Goal: Information Seeking & Learning: Learn about a topic

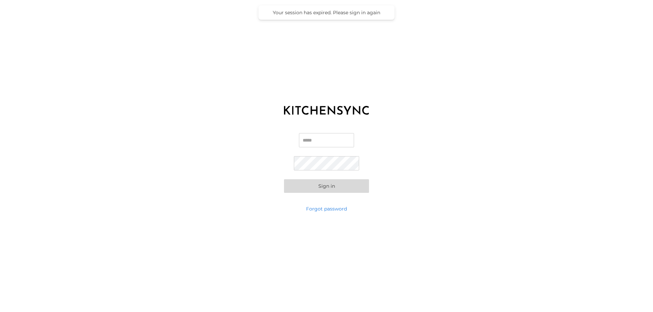
type input "**********"
click at [327, 187] on button "Sign in" at bounding box center [326, 187] width 85 height 14
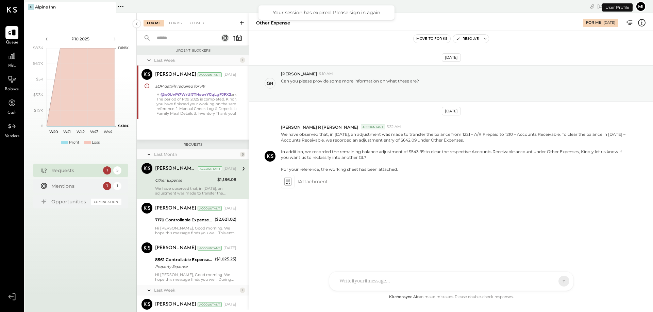
scroll to position [29, 0]
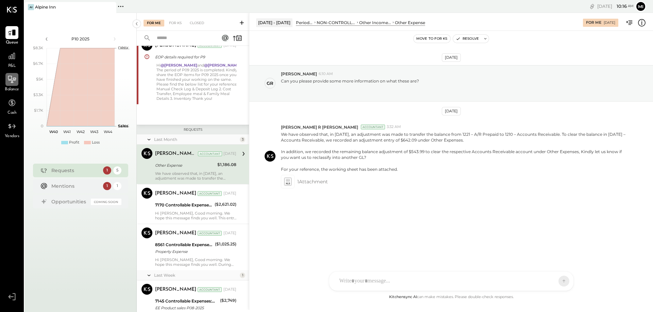
click at [13, 78] on icon at bounding box center [11, 79] width 9 height 9
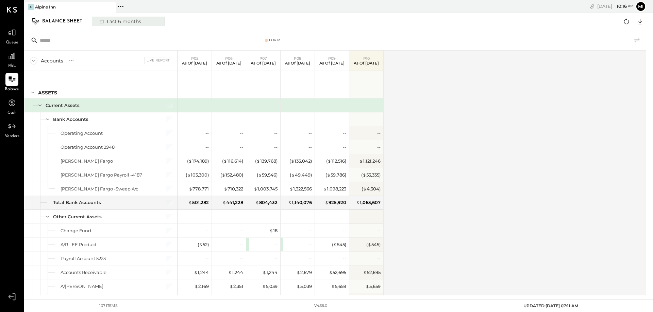
click at [113, 24] on div "Last 6 months" at bounding box center [120, 21] width 48 height 9
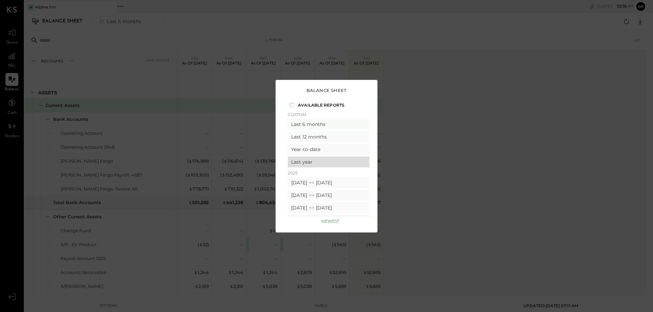
click at [311, 162] on div "Last year" at bounding box center [329, 162] width 82 height 11
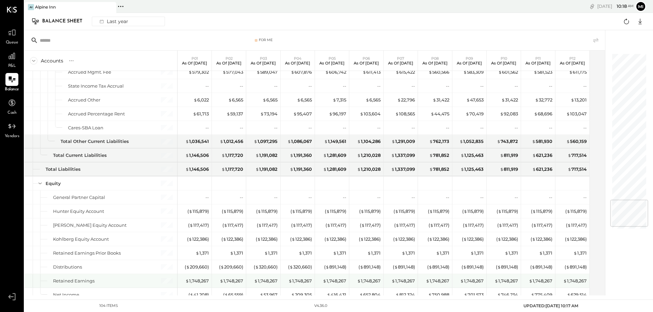
scroll to position [1224, 0]
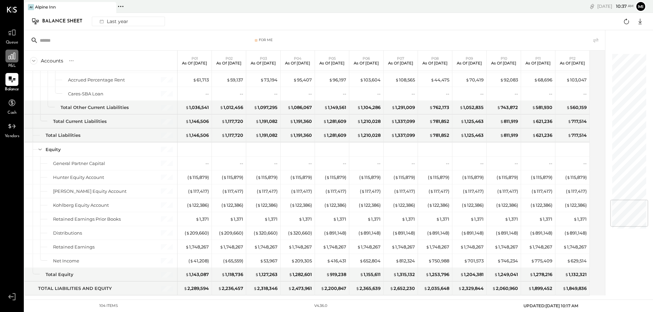
click at [11, 53] on icon at bounding box center [11, 56] width 9 height 9
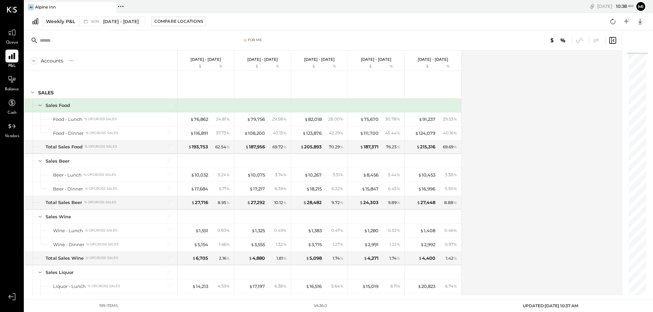
click at [57, 41] on input "text" at bounding box center [93, 40] width 107 height 12
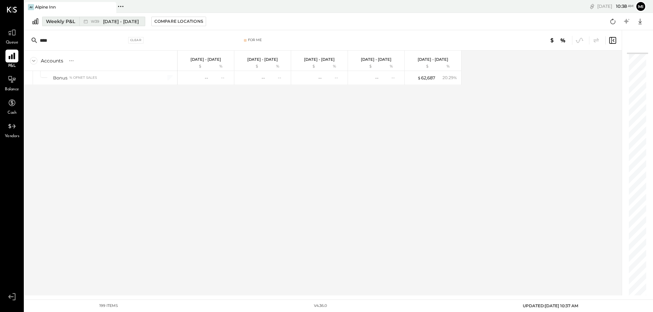
type input "****"
click at [62, 20] on div "Weekly P&L" at bounding box center [60, 21] width 29 height 7
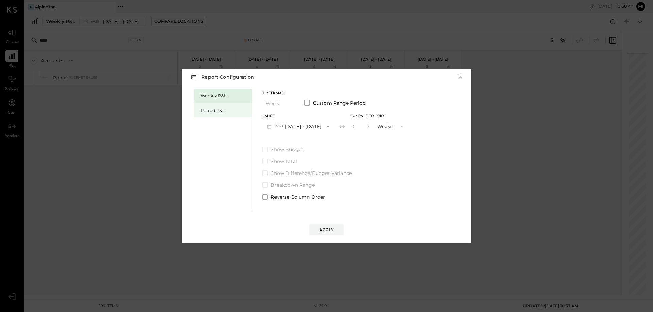
click at [222, 107] on div "Period P&L" at bounding box center [223, 110] width 58 height 14
click at [284, 126] on button "P10 [DATE] - [DATE]" at bounding box center [297, 126] width 70 height 13
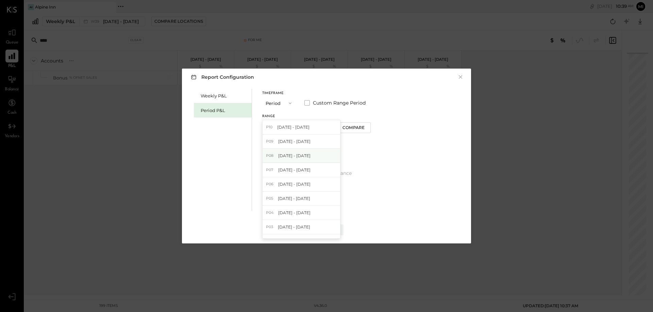
click at [290, 159] on div "P08 [DATE] - [DATE]" at bounding box center [301, 156] width 78 height 14
click at [333, 228] on div "Apply" at bounding box center [326, 230] width 14 height 6
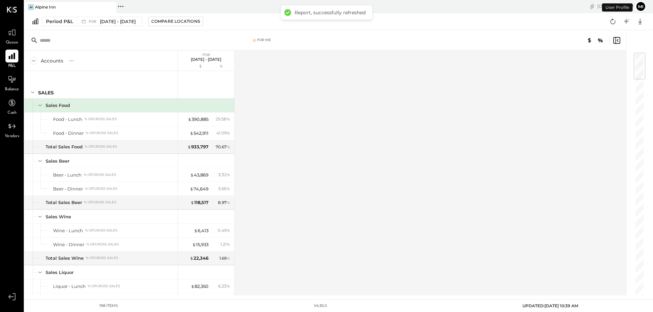
click at [65, 43] on input "text" at bounding box center [93, 40] width 107 height 12
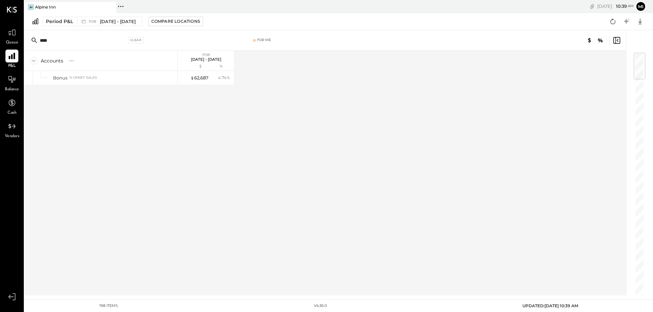
type input "****"
click at [203, 78] on div "$ 62,687" at bounding box center [199, 78] width 18 height 6
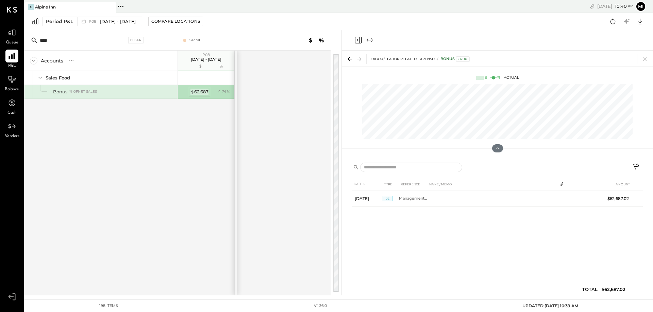
click at [195, 92] on div "$ 62,687" at bounding box center [199, 92] width 18 height 6
click at [197, 91] on div "$ 62,687" at bounding box center [199, 92] width 18 height 6
click at [198, 90] on div "$ 62,687" at bounding box center [199, 92] width 18 height 6
click at [204, 92] on div "$ 62,687" at bounding box center [199, 92] width 18 height 6
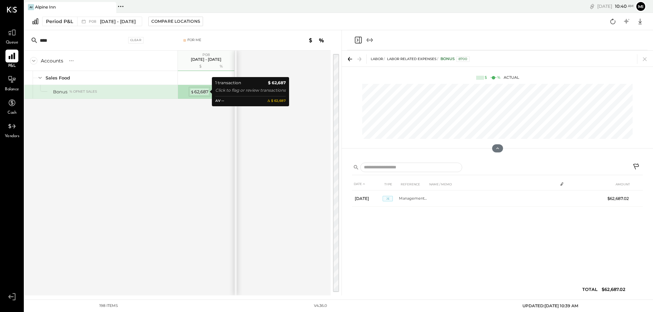
click at [204, 92] on div "$ 62,687" at bounding box center [199, 92] width 18 height 6
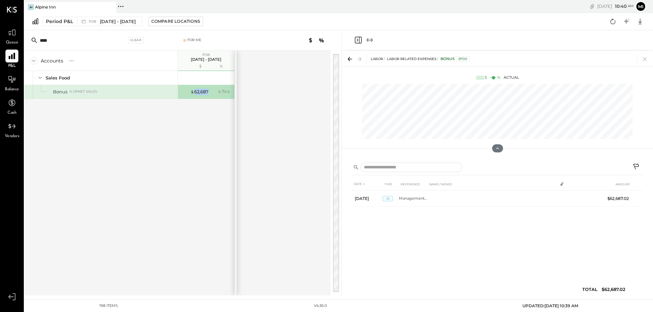
click at [201, 106] on div "SALES Sales Food Food - Lunch % of GROSS SALES Food - Dinner % of GROSS SALES T…" at bounding box center [129, 93] width 210 height 45
click at [194, 94] on div "$ 62,687" at bounding box center [199, 92] width 18 height 6
click at [82, 92] on div "% of NET SALES" at bounding box center [83, 91] width 28 height 5
click at [198, 91] on div "$ 62,687" at bounding box center [199, 92] width 18 height 6
click at [198, 93] on div "$ 62,687" at bounding box center [199, 92] width 18 height 6
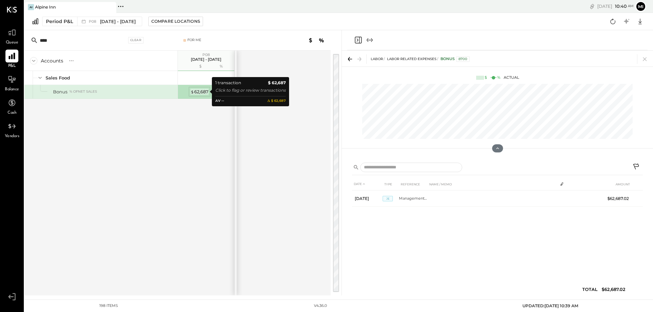
click at [198, 93] on div "$ 62,687" at bounding box center [199, 92] width 18 height 6
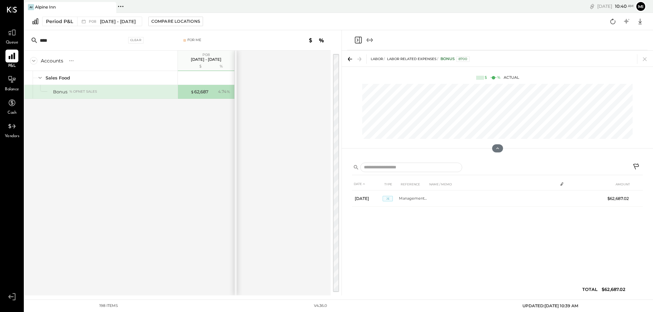
click at [197, 125] on div "Accounts S % GL P08 [DATE] - [DATE] $ % SALES Sales Food Food - Lunch % of GROS…" at bounding box center [129, 173] width 210 height 245
click at [370, 42] on icon "Expand panel (e)" at bounding box center [369, 40] width 8 height 8
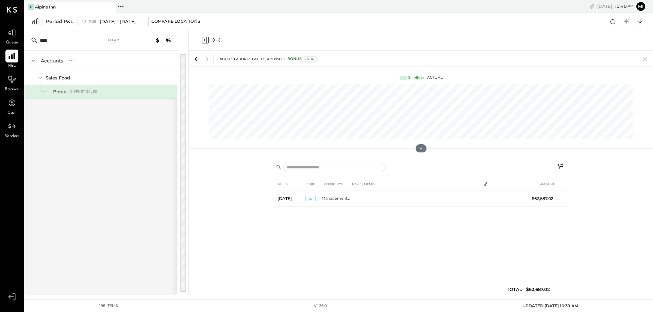
click at [197, 61] on icon at bounding box center [197, 59] width 10 height 10
click at [197, 59] on icon at bounding box center [197, 59] width 10 height 10
click at [206, 38] on icon "Close panel" at bounding box center [205, 40] width 8 height 8
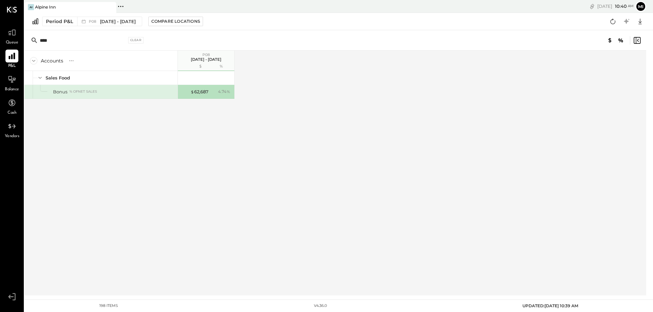
click at [206, 163] on div "Accounts S % GL P08 [DATE] - [DATE] $ % SALES Sales Food Food - Lunch % of GROS…" at bounding box center [129, 173] width 210 height 245
click at [198, 91] on div "$ 62,687" at bounding box center [199, 92] width 18 height 6
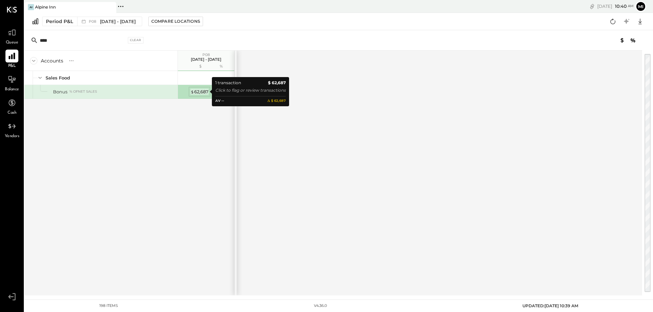
click at [198, 91] on div "$ 62,687" at bounding box center [199, 92] width 18 height 6
click at [201, 94] on div "$ 62,687" at bounding box center [199, 92] width 18 height 6
click at [199, 92] on div "$ 62,687" at bounding box center [199, 92] width 18 height 6
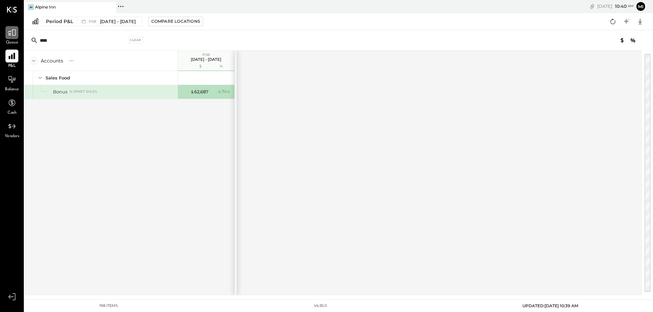
click at [13, 29] on icon at bounding box center [11, 32] width 9 height 9
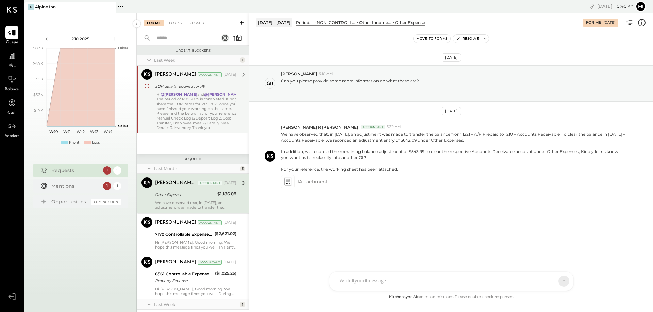
click at [184, 117] on div "Hi @[PERSON_NAME] and @[PERSON_NAME] , The period of P09 2025 is completed. Kin…" at bounding box center [198, 111] width 85 height 38
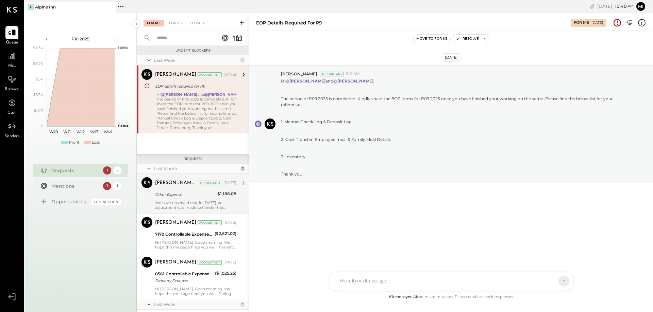
click at [188, 197] on div "Other Expense" at bounding box center [185, 194] width 60 height 7
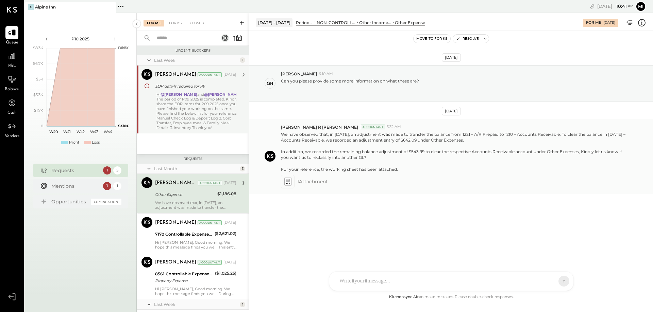
click at [287, 184] on icon at bounding box center [288, 184] width 4 height 2
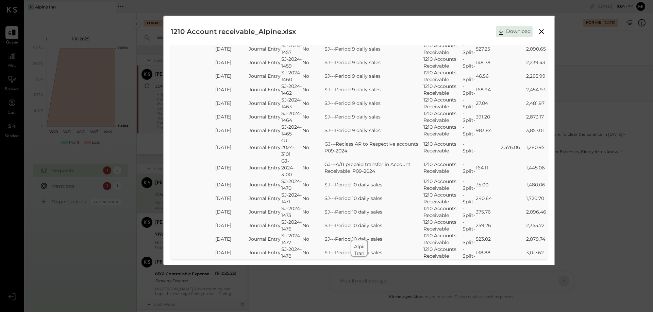
scroll to position [1802, 0]
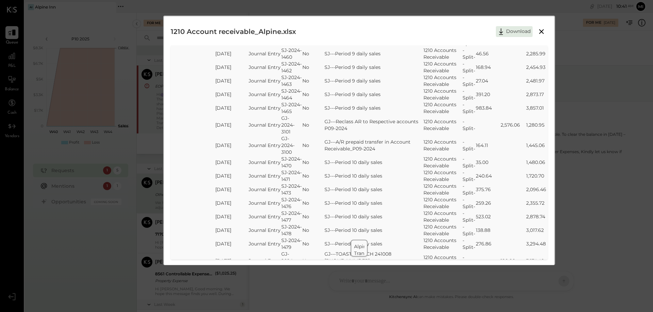
click at [540, 33] on icon at bounding box center [541, 32] width 8 height 8
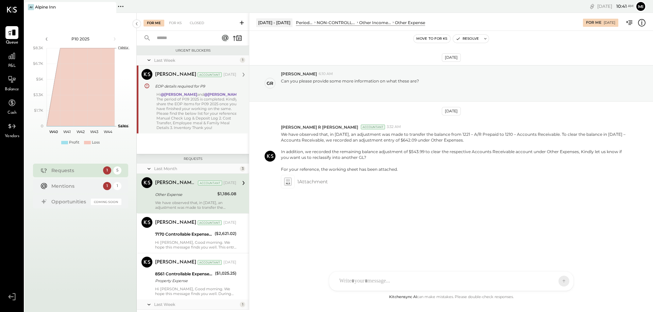
click at [166, 36] on input "text" at bounding box center [184, 38] width 62 height 11
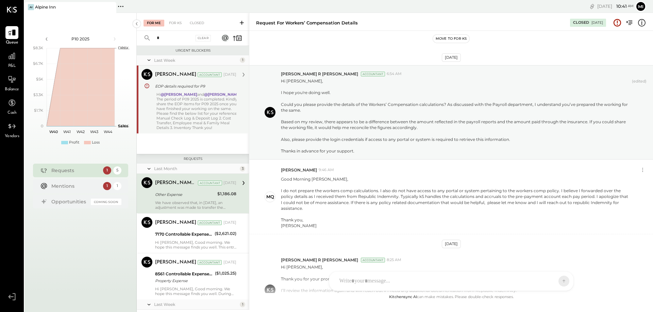
scroll to position [103, 0]
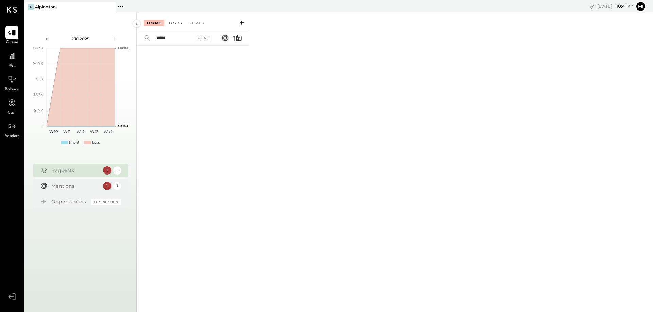
click at [177, 22] on div "For KS" at bounding box center [175, 23] width 19 height 7
click at [174, 38] on input "*****" at bounding box center [173, 38] width 41 height 11
click at [198, 22] on div "Closed" at bounding box center [196, 23] width 21 height 7
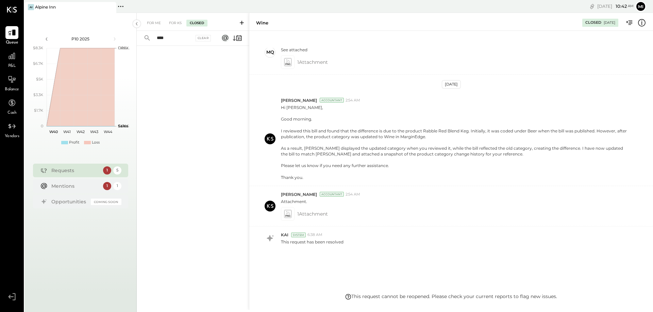
scroll to position [95, 0]
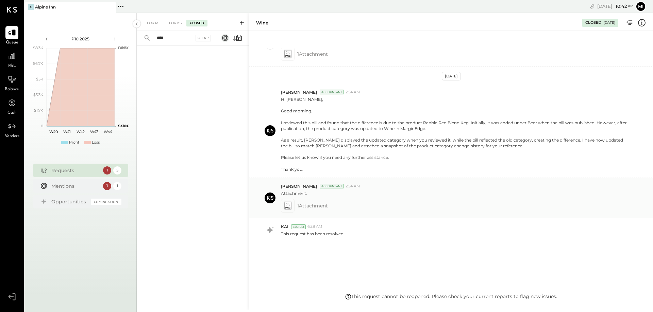
click at [290, 209] on icon at bounding box center [287, 206] width 7 height 8
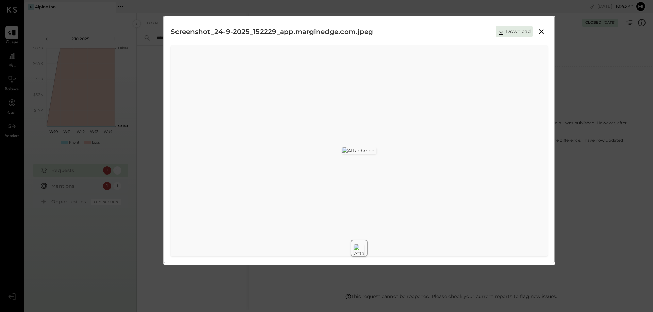
click at [540, 31] on icon at bounding box center [541, 31] width 5 height 5
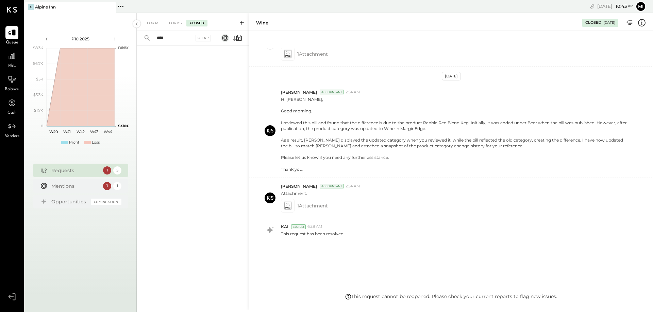
scroll to position [61, 0]
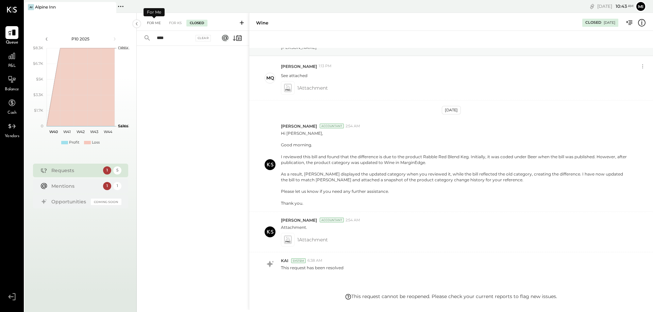
click at [151, 24] on div "For Me" at bounding box center [153, 23] width 21 height 7
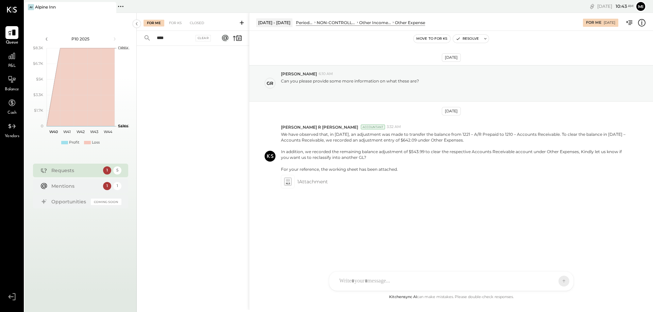
click at [172, 38] on input "****" at bounding box center [173, 38] width 41 height 11
click at [198, 24] on div "Closed" at bounding box center [196, 23] width 21 height 7
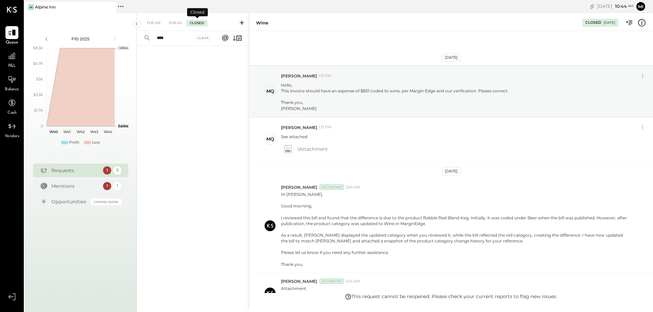
scroll to position [95, 0]
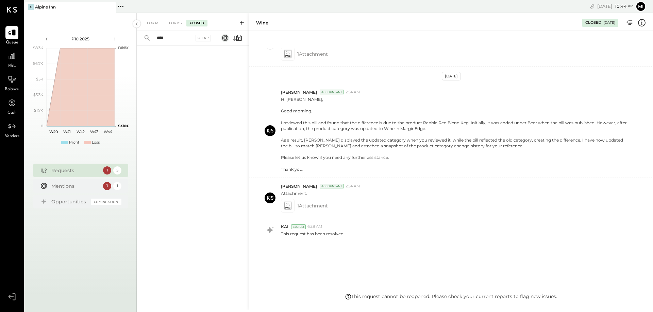
drag, startPoint x: 170, startPoint y: 39, endPoint x: 149, endPoint y: 39, distance: 20.4
click at [149, 39] on div "**** Clear" at bounding box center [179, 38] width 84 height 15
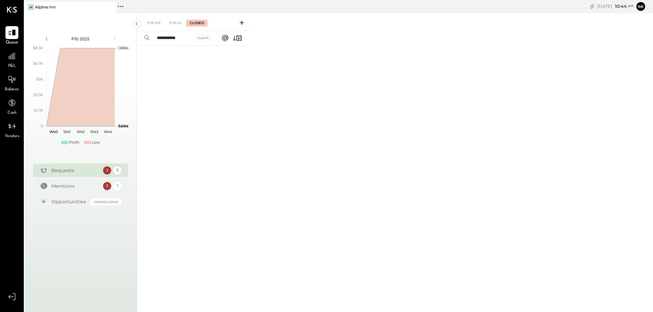
drag, startPoint x: 166, startPoint y: 38, endPoint x: 146, endPoint y: 37, distance: 20.1
click at [146, 37] on div "**********" at bounding box center [179, 38] width 84 height 15
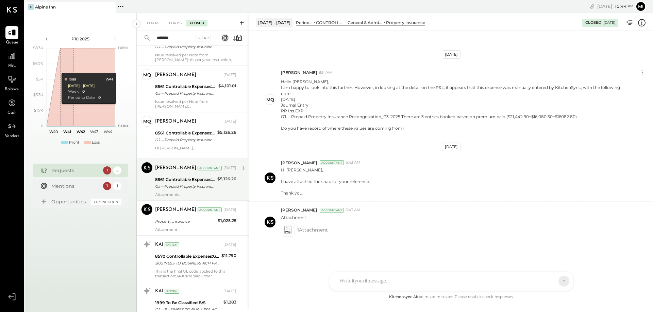
scroll to position [102, 0]
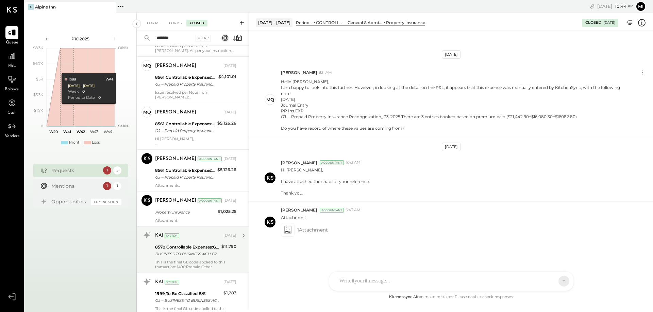
click at [203, 264] on div "This is the final GL code applied to this transaction: 1490:Prepaid Other" at bounding box center [195, 265] width 81 height 10
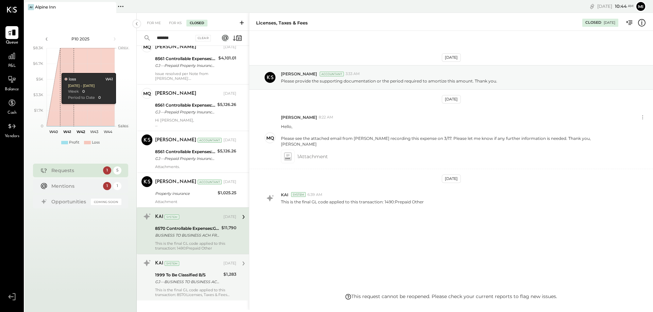
scroll to position [130, 0]
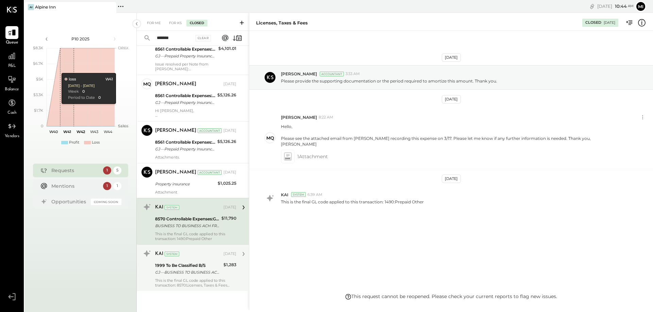
click at [190, 276] on div "1999 To Be Classified B/S GJ---BUSINESS TO BUSINESS ACH CA DEPT TAX FEE CDTFA E…" at bounding box center [188, 269] width 66 height 15
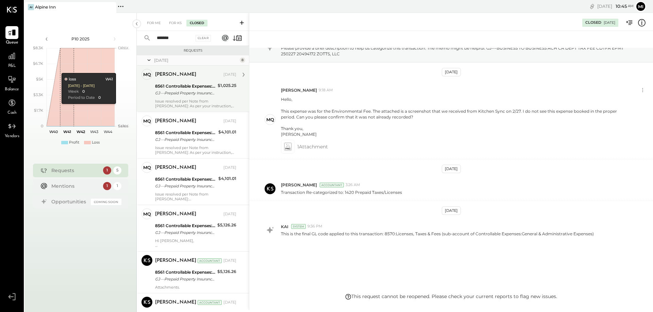
click at [190, 100] on div "Issue resolved per Note from [PERSON_NAME]: As per your instruction, we have re…" at bounding box center [195, 104] width 81 height 10
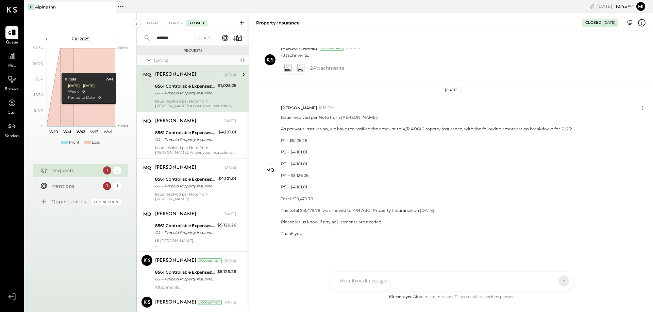
drag, startPoint x: 182, startPoint y: 39, endPoint x: 158, endPoint y: 40, distance: 23.8
click at [158, 40] on input "*******" at bounding box center [173, 38] width 41 height 11
type input "*"
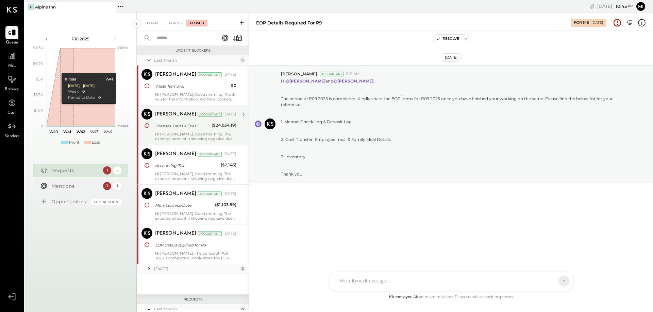
scroll to position [34, 0]
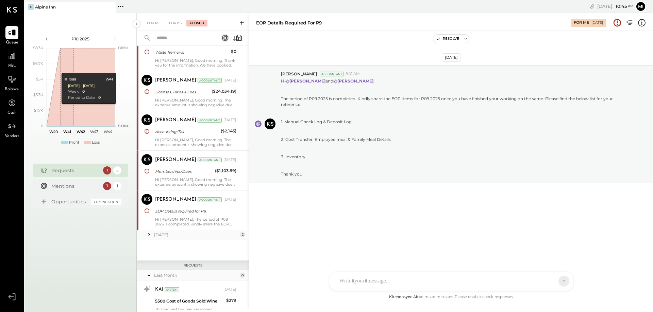
click at [149, 236] on icon at bounding box center [148, 235] width 1 height 3
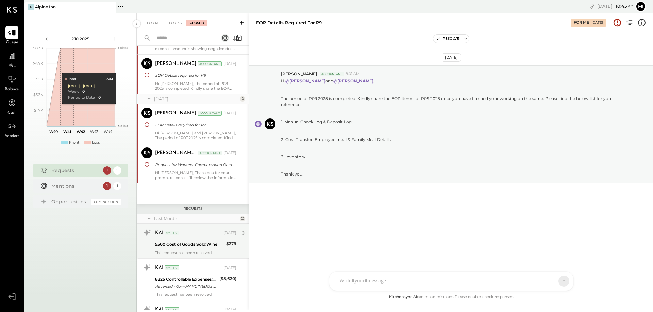
scroll to position [204, 0]
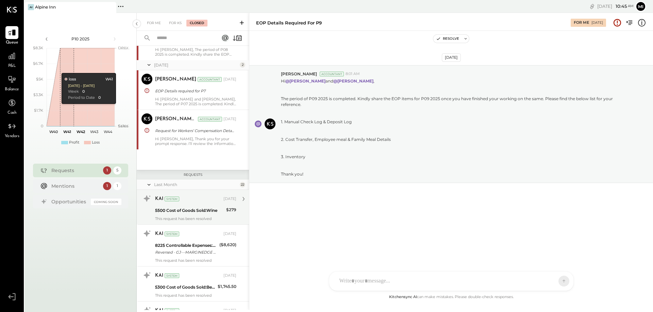
click at [192, 214] on div "5500 Cost of Goods Sold:Wine" at bounding box center [189, 210] width 69 height 7
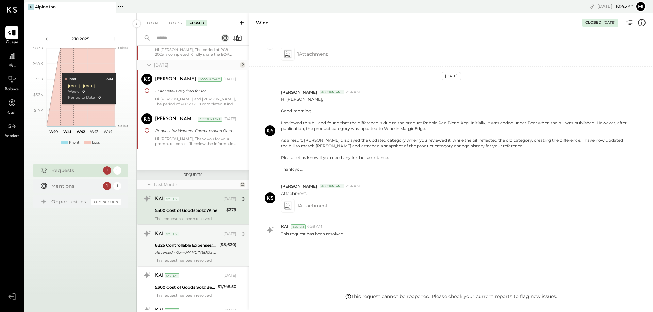
click at [192, 246] on div "8225 Controllable Expenses:General & Administrative Expenses:Accounting/Tax" at bounding box center [186, 245] width 62 height 7
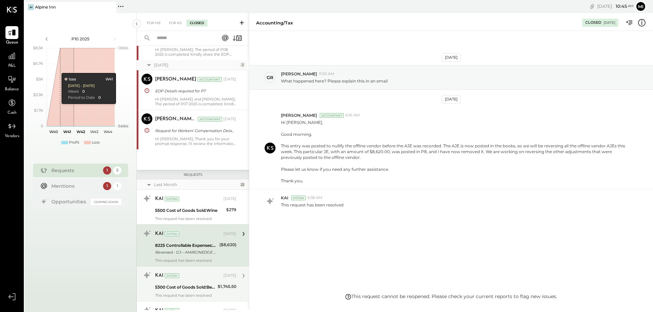
click at [209, 290] on div "5300 Cost of Goods Sold:Beer" at bounding box center [185, 287] width 61 height 7
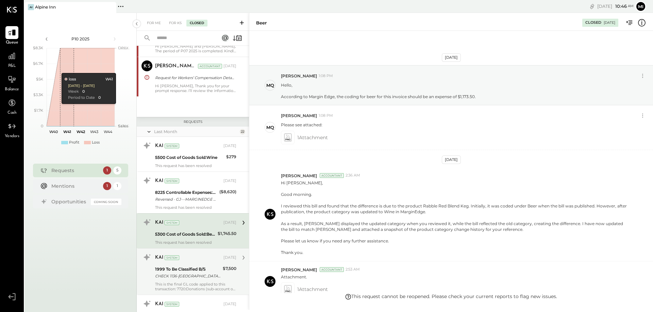
scroll to position [272, 0]
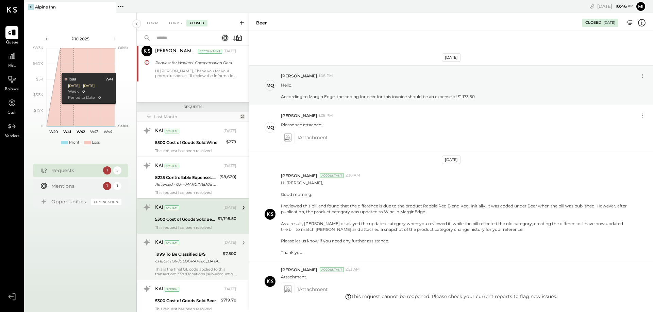
click at [197, 268] on div "This is the final GL code applied to this transaction: 7720:Donations (sub-acco…" at bounding box center [195, 272] width 81 height 10
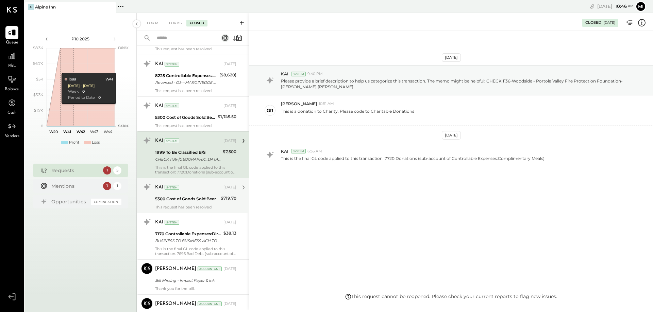
scroll to position [408, 0]
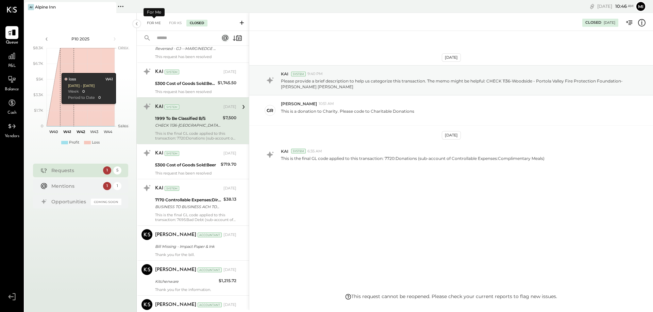
click at [157, 22] on div "For Me" at bounding box center [153, 23] width 21 height 7
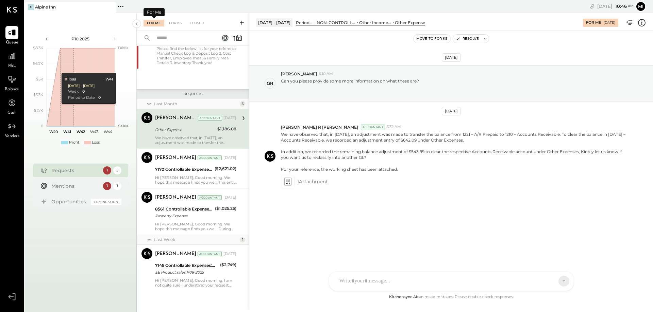
scroll to position [70, 0]
click at [176, 23] on div "For KS" at bounding box center [175, 23] width 19 height 7
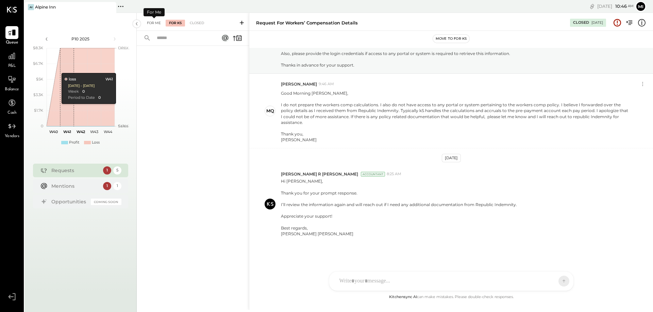
click at [155, 23] on div "For Me" at bounding box center [153, 23] width 21 height 7
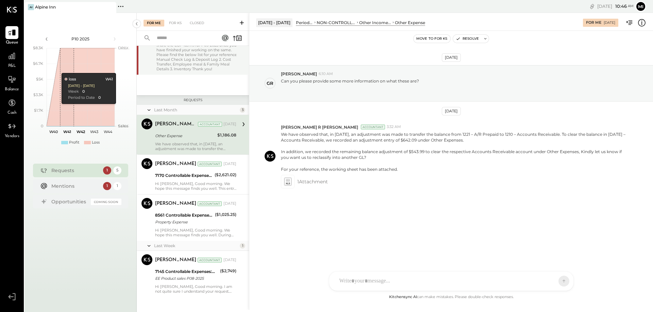
scroll to position [68, 0]
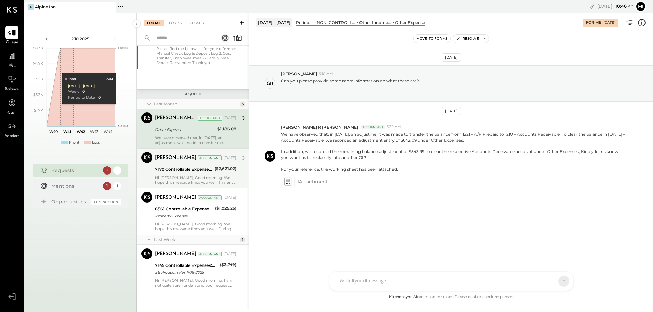
click at [170, 173] on div "7170 Controllable Expenses:Direct Operating Expenses:Memberships/Dues" at bounding box center [183, 169] width 57 height 7
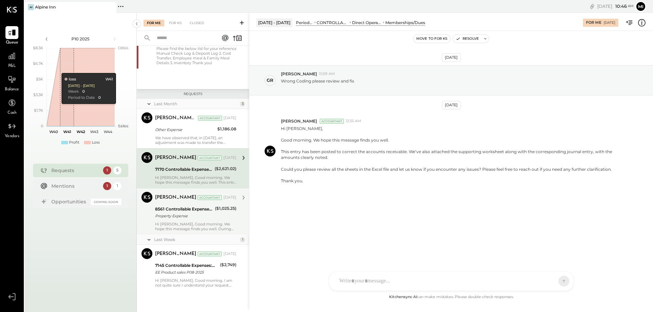
click at [199, 228] on div "Hi [PERSON_NAME], Good morning. We hope this message finds you well. During the…" at bounding box center [195, 227] width 81 height 10
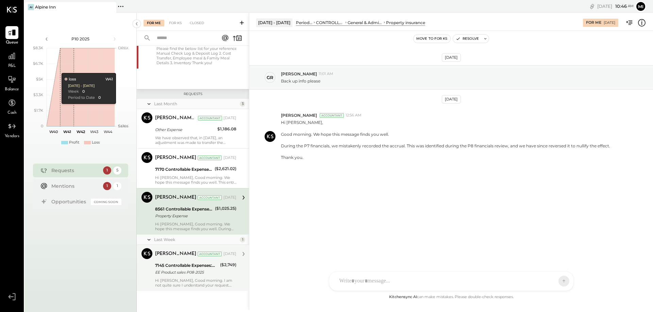
click at [200, 276] on div "EE Product sales P08-2025" at bounding box center [186, 272] width 63 height 7
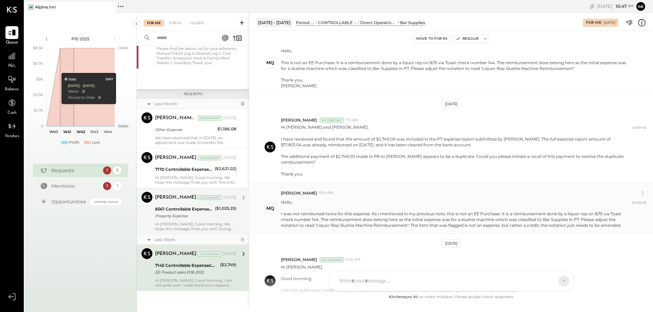
scroll to position [68, 0]
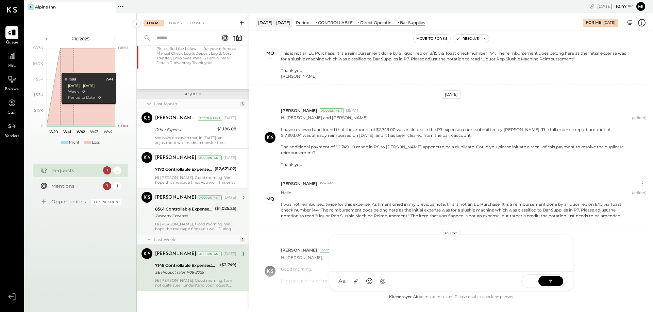
click at [366, 281] on div "NS [PERSON_NAME] B [PERSON_NAME] D [PERSON_NAME] CR [PERSON_NAME] R [PERSON_NAM…" at bounding box center [451, 263] width 245 height 57
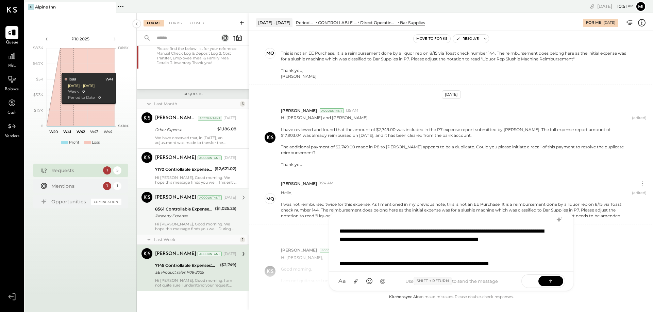
scroll to position [17, 0]
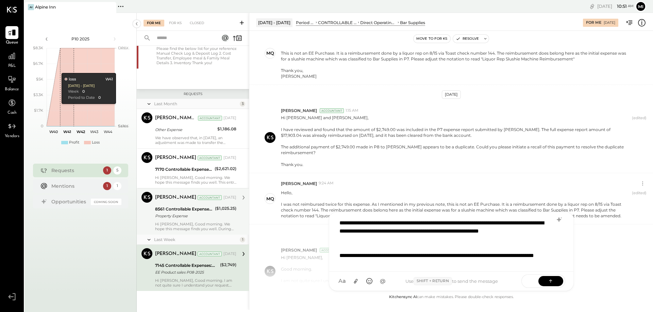
click at [455, 262] on div "**********" at bounding box center [442, 260] width 206 height 16
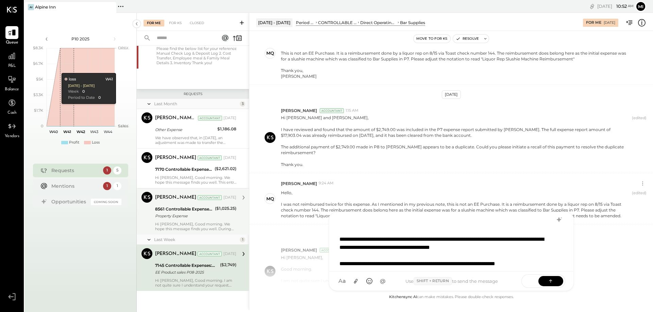
scroll to position [41, 0]
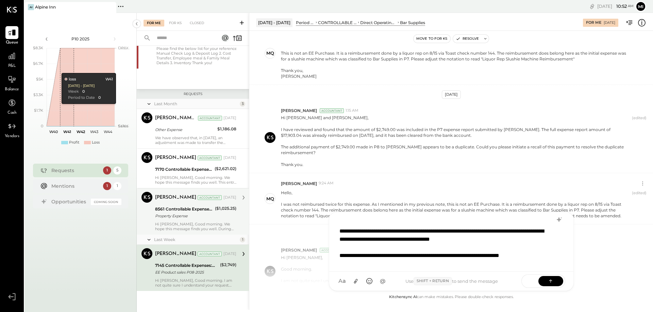
click at [497, 255] on div "**********" at bounding box center [442, 260] width 206 height 16
click at [501, 260] on div "**********" at bounding box center [442, 260] width 206 height 16
click at [376, 266] on div "**********" at bounding box center [442, 260] width 206 height 16
click at [407, 240] on div "**********" at bounding box center [442, 235] width 206 height 16
click at [535, 240] on div "**********" at bounding box center [442, 235] width 206 height 16
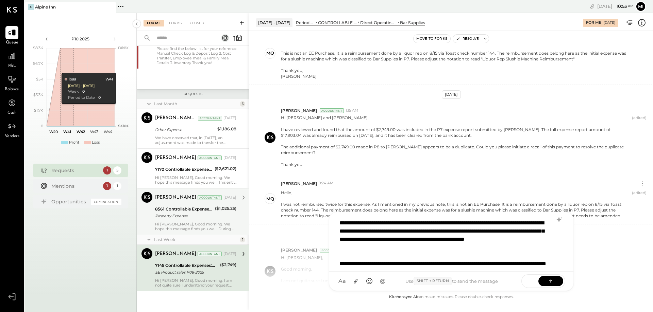
scroll to position [58, 0]
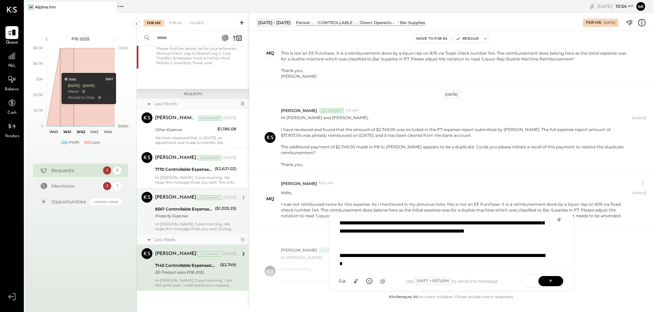
click at [417, 255] on div "**********" at bounding box center [442, 260] width 206 height 16
click at [427, 264] on div "**********" at bounding box center [442, 260] width 206 height 16
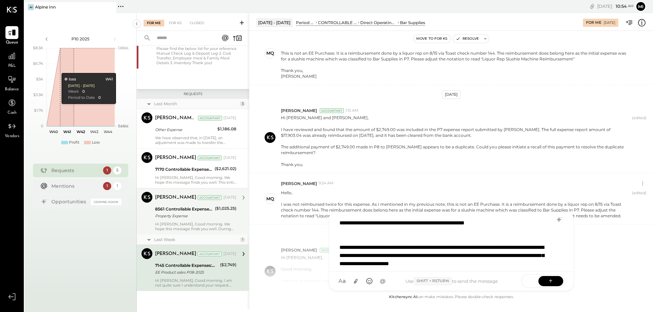
scroll to position [74, 0]
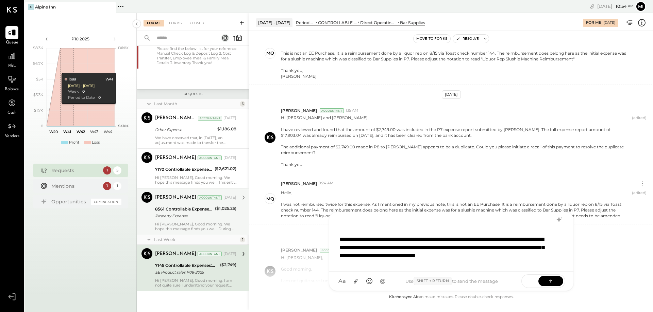
click at [462, 257] on div "**********" at bounding box center [442, 252] width 206 height 33
drag, startPoint x: 461, startPoint y: 258, endPoint x: 457, endPoint y: 256, distance: 4.4
click at [457, 256] on div "**********" at bounding box center [442, 252] width 206 height 33
click at [451, 256] on div "**********" at bounding box center [442, 252] width 206 height 33
click at [397, 263] on div "**********" at bounding box center [442, 252] width 206 height 33
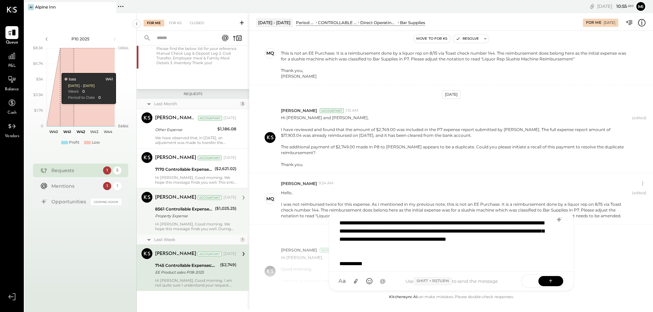
scroll to position [99, 0]
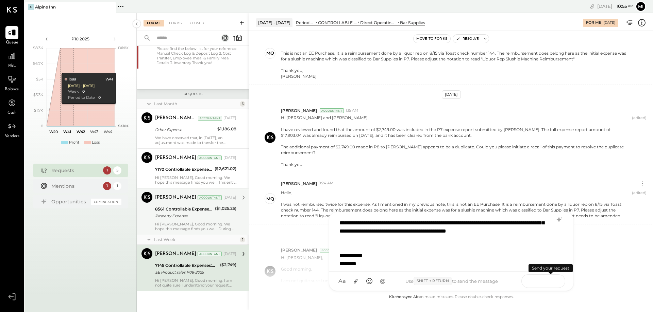
click at [550, 278] on button at bounding box center [550, 281] width 25 height 10
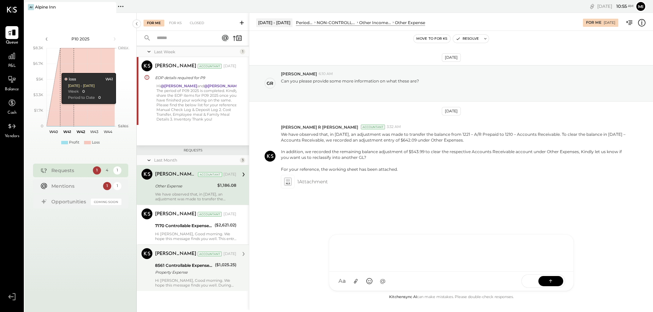
click at [175, 277] on div "[PERSON_NAME] Accountant [DATE] 8561 Controllable Expenses:General & Administra…" at bounding box center [195, 268] width 81 height 39
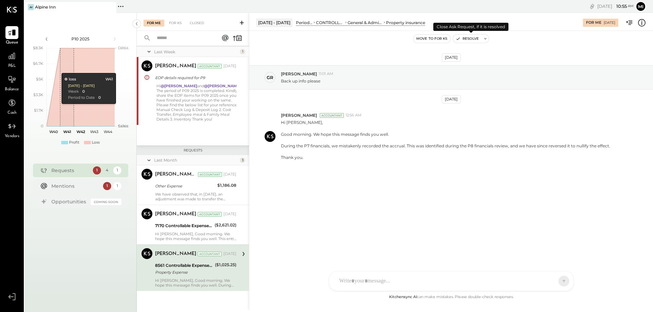
click at [463, 38] on button "Resolve" at bounding box center [467, 39] width 29 height 8
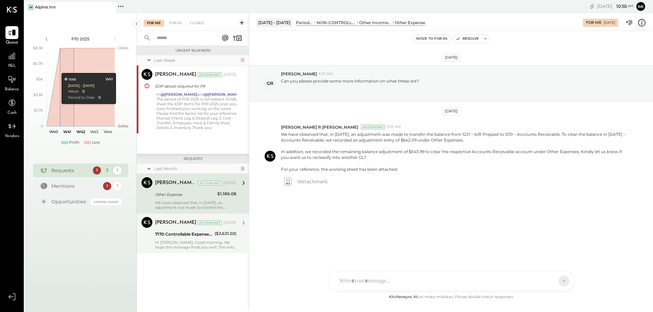
click at [207, 238] on div "7170 Controllable Expenses:Direct Operating Expenses:Memberships/Dues" at bounding box center [183, 234] width 57 height 7
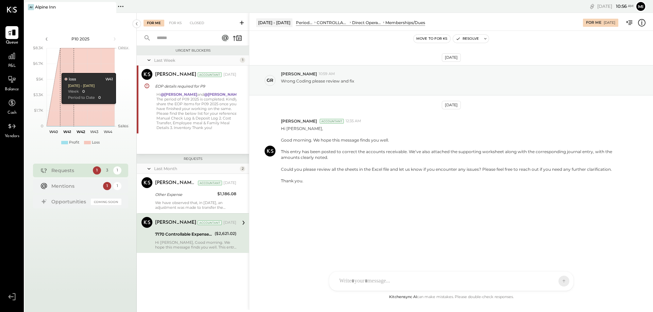
click at [206, 238] on div "7170 Controllable Expenses:Direct Operating Expenses:Memberships/Dues" at bounding box center [183, 234] width 57 height 7
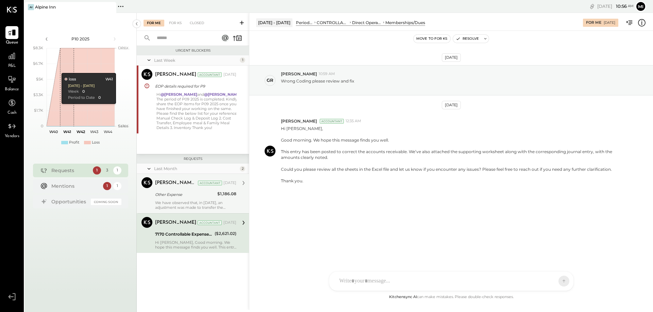
click at [180, 208] on div "We have observed that, in [DATE], an adjustment was made to transfer the balanc…" at bounding box center [195, 206] width 81 height 10
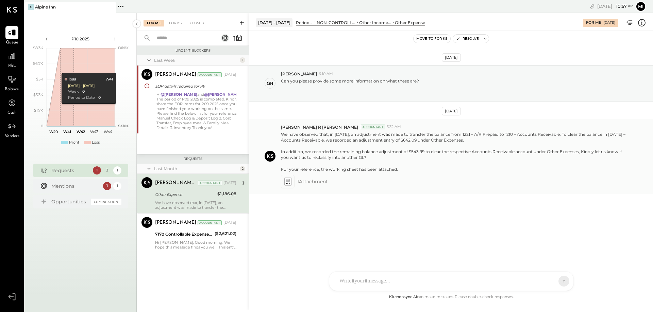
click at [286, 184] on icon at bounding box center [288, 184] width 4 height 2
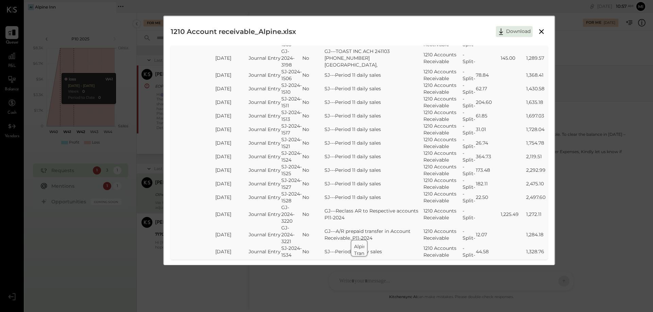
scroll to position [2202, 0]
click at [541, 33] on icon at bounding box center [541, 31] width 5 height 5
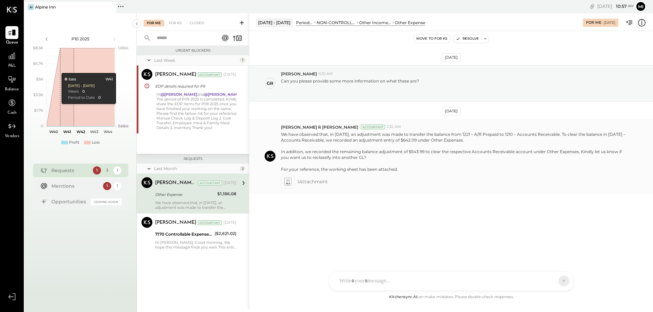
click at [286, 185] on icon at bounding box center [287, 182] width 7 height 8
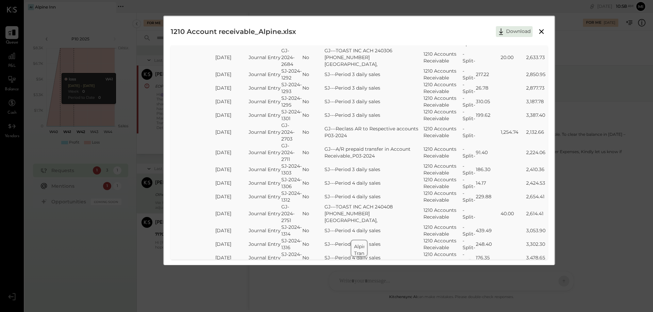
scroll to position [510, 0]
click at [537, 30] on icon at bounding box center [541, 32] width 8 height 8
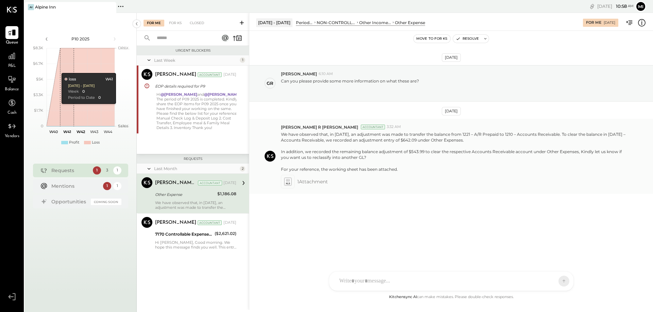
click at [289, 180] on icon at bounding box center [288, 180] width 4 height 2
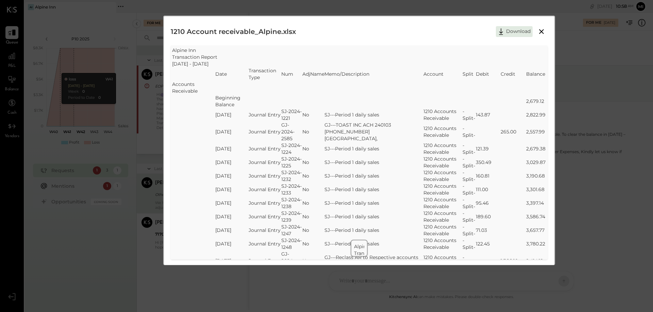
scroll to position [183, 0]
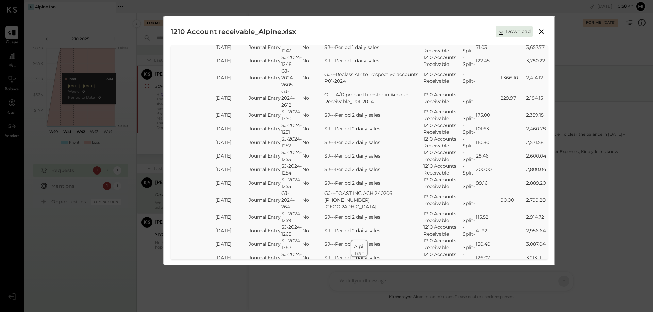
click at [541, 31] on icon at bounding box center [541, 31] width 5 height 5
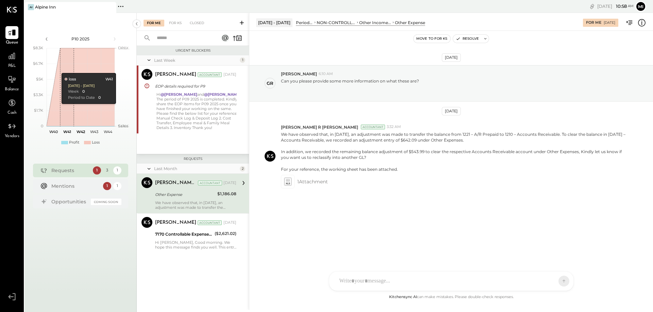
click at [374, 284] on div "NS [PERSON_NAME] B [PERSON_NAME] D [PERSON_NAME] CR [PERSON_NAME] R [PERSON_NAM…" at bounding box center [451, 282] width 245 height 20
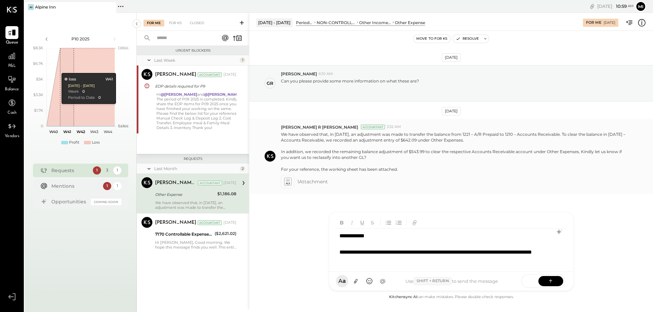
click at [286, 181] on icon at bounding box center [288, 180] width 4 height 2
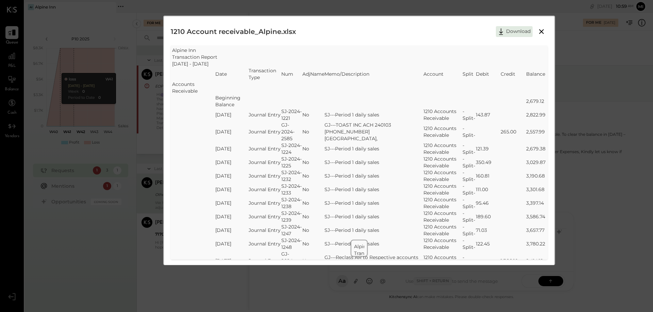
click at [537, 31] on icon at bounding box center [541, 32] width 8 height 8
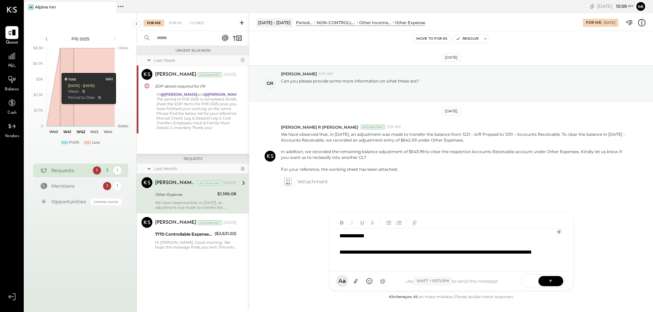
click at [470, 253] on div "**********" at bounding box center [442, 257] width 206 height 16
click at [472, 253] on div "**********" at bounding box center [442, 257] width 206 height 16
click at [423, 258] on div "**********" at bounding box center [442, 257] width 206 height 16
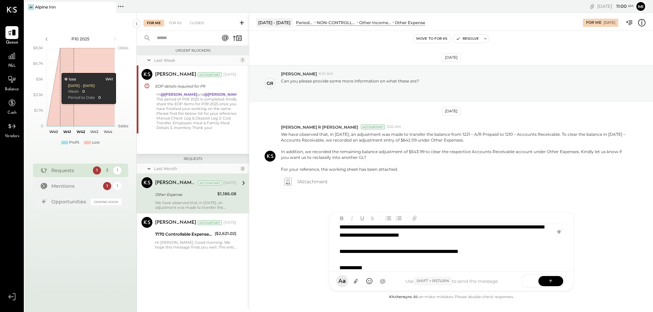
scroll to position [29, 0]
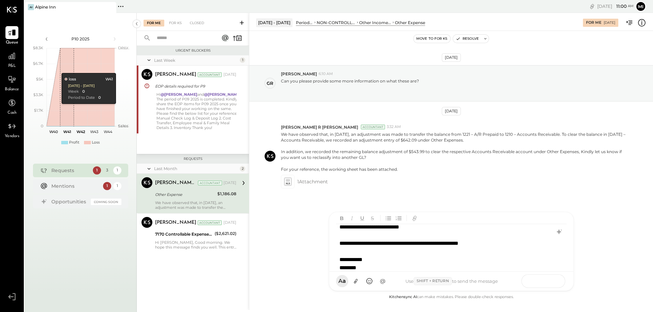
click at [550, 279] on icon at bounding box center [550, 281] width 7 height 7
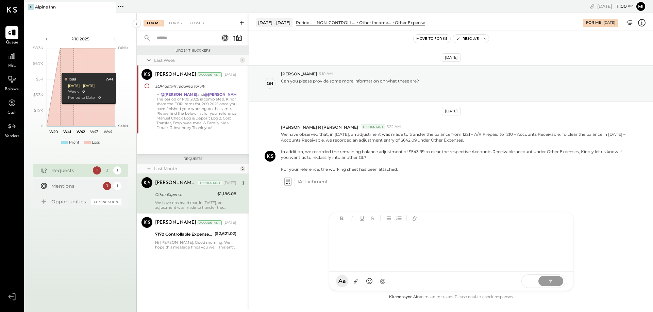
scroll to position [0, 0]
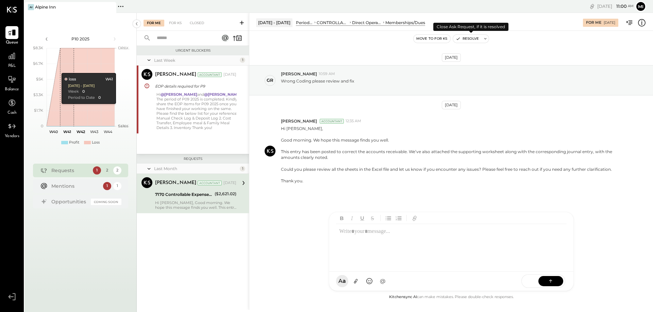
click at [470, 37] on button "Resolve" at bounding box center [467, 39] width 29 height 8
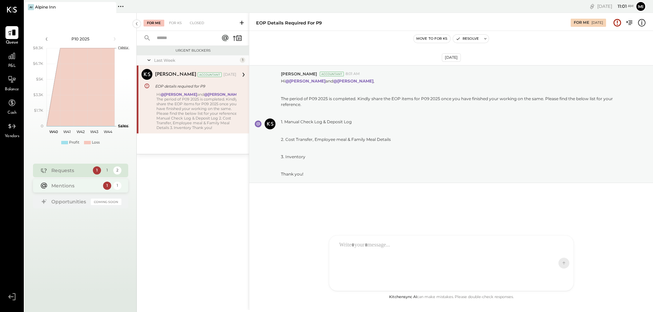
click at [62, 183] on div "Mentions" at bounding box center [75, 186] width 48 height 7
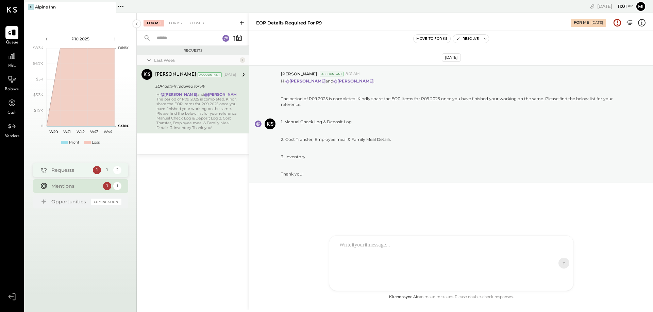
click at [62, 170] on div "Requests" at bounding box center [70, 170] width 38 height 7
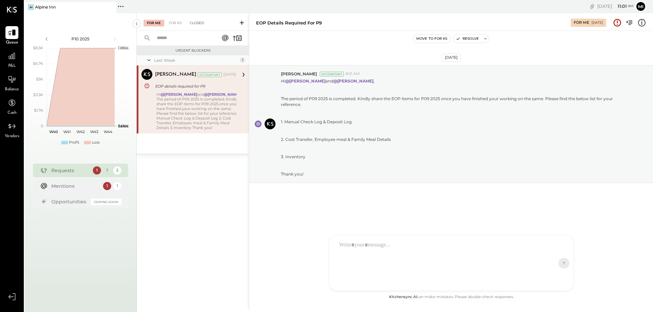
click at [194, 25] on div "Closed" at bounding box center [196, 23] width 21 height 7
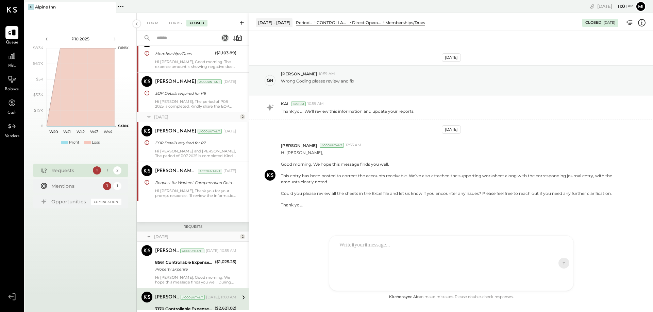
scroll to position [146, 0]
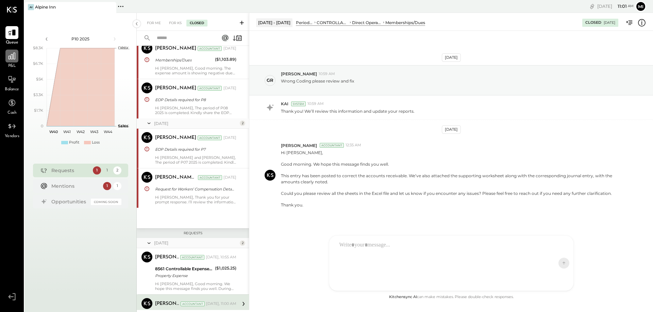
click at [13, 60] on icon at bounding box center [11, 56] width 9 height 9
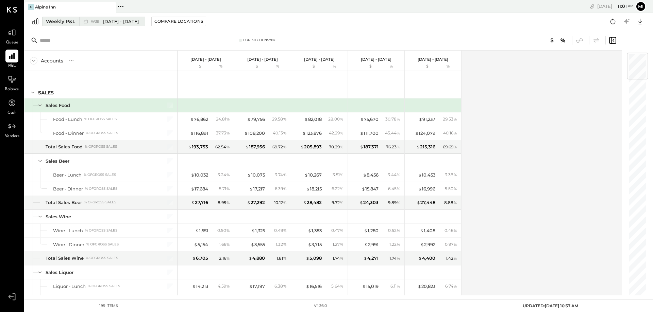
click at [64, 23] on div "Weekly P&L" at bounding box center [60, 21] width 29 height 7
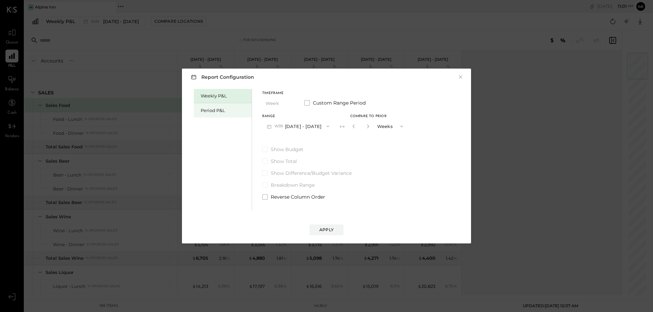
click at [211, 106] on div "Period P&L" at bounding box center [223, 110] width 58 height 14
click at [364, 125] on div "Compare" at bounding box center [353, 128] width 22 height 6
click at [294, 127] on button "P10 [DATE] - [DATE]" at bounding box center [297, 126] width 70 height 13
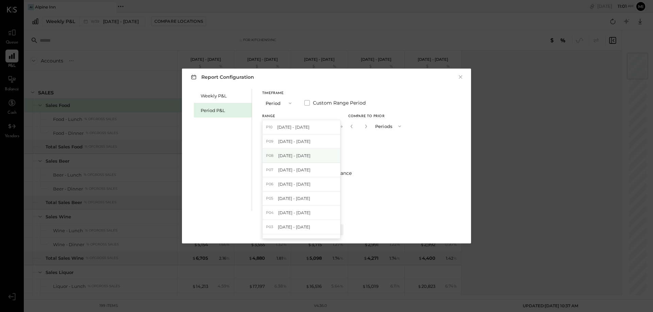
click at [284, 155] on span "[DATE] - [DATE]" at bounding box center [294, 156] width 32 height 6
click at [332, 231] on div "Apply" at bounding box center [326, 230] width 14 height 6
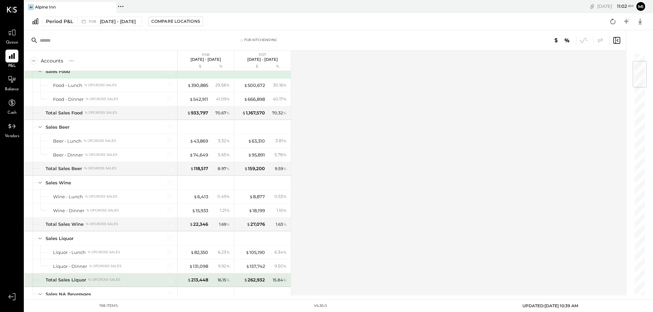
scroll to position [68, 0]
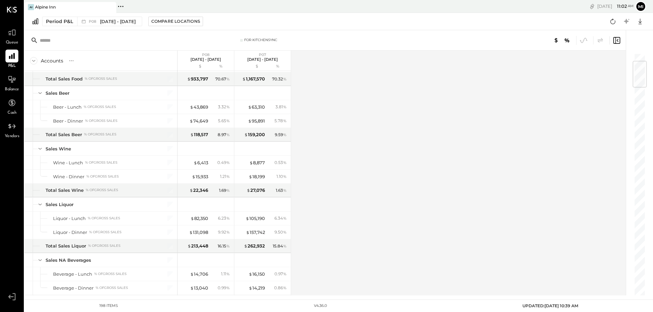
click at [65, 42] on input "text" at bounding box center [93, 40] width 107 height 12
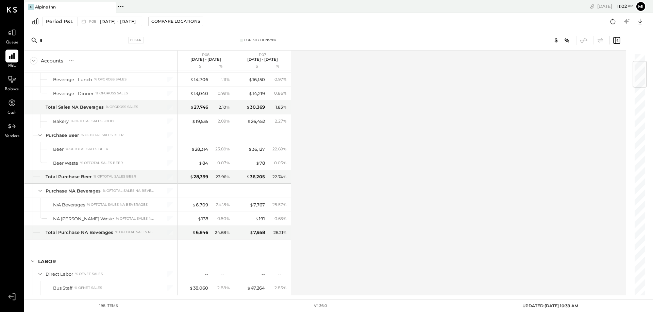
scroll to position [0, 0]
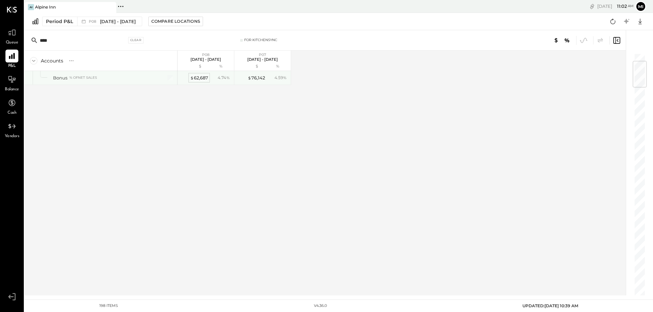
type input "****"
click at [197, 77] on div "$ 62,687" at bounding box center [199, 78] width 18 height 6
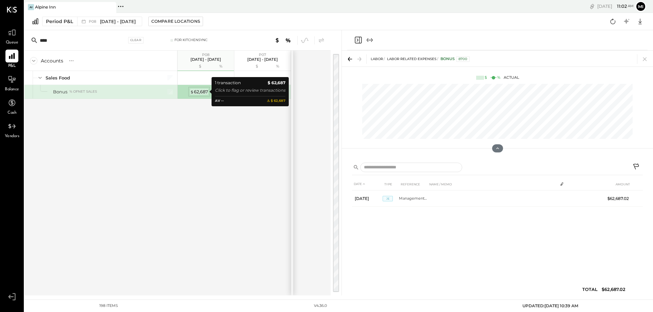
click at [201, 91] on div "$ 62,687" at bounding box center [199, 92] width 18 height 6
click at [203, 92] on div "$ 62,687" at bounding box center [199, 92] width 18 height 6
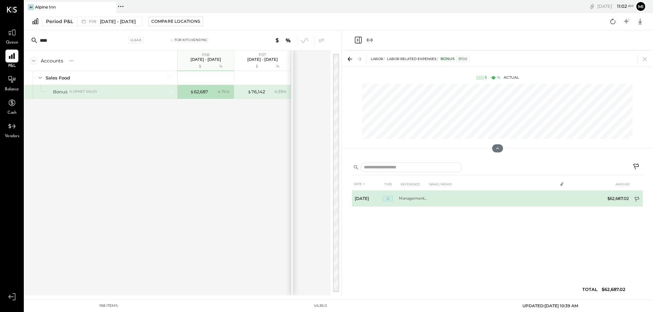
click at [636, 199] on icon at bounding box center [637, 200] width 7 height 7
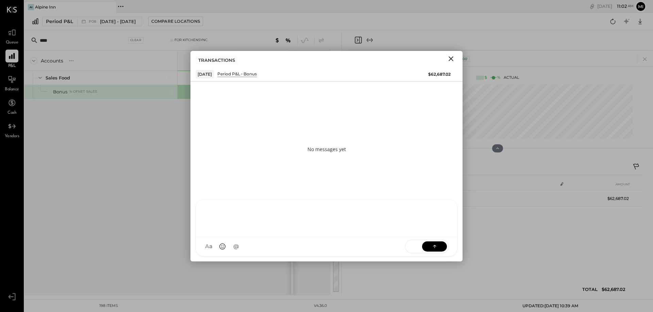
click at [249, 232] on div at bounding box center [327, 217] width 248 height 27
click at [299, 227] on div "**********" at bounding box center [318, 224] width 224 height 8
click at [378, 220] on div "**********" at bounding box center [318, 224] width 224 height 8
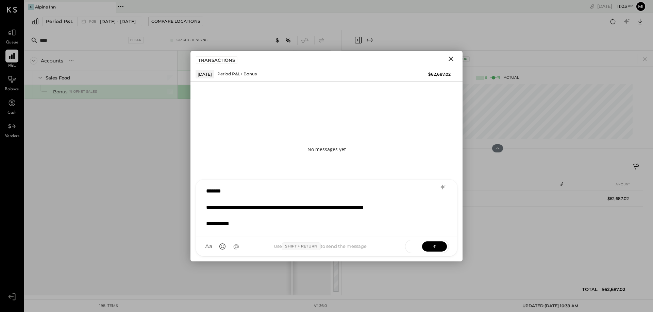
scroll to position [1, 0]
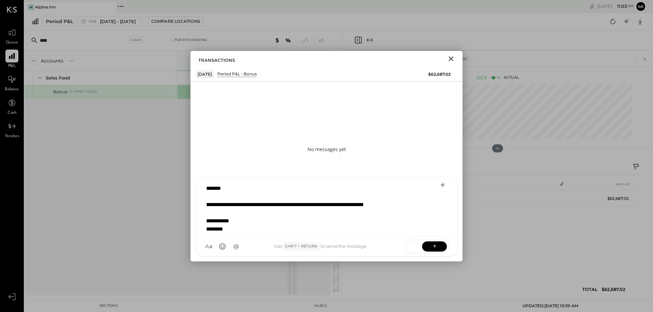
click at [445, 242] on div "SEND" at bounding box center [427, 247] width 44 height 14
click at [431, 247] on icon at bounding box center [434, 246] width 7 height 7
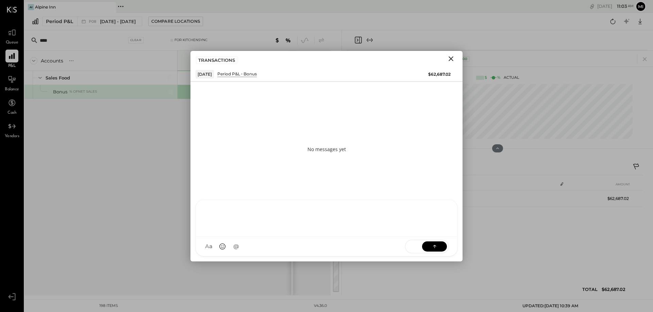
scroll to position [0, 0]
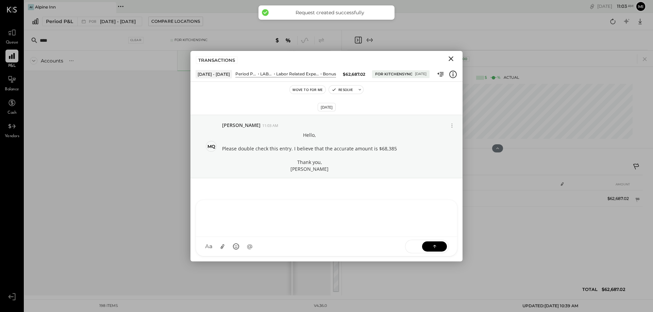
click at [450, 57] on icon "Close" at bounding box center [451, 59] width 8 height 8
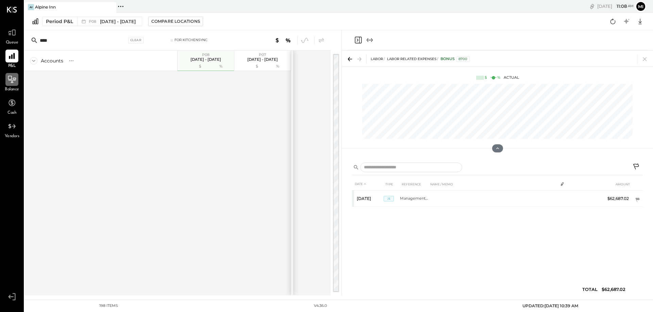
click at [10, 82] on icon at bounding box center [11, 79] width 9 height 9
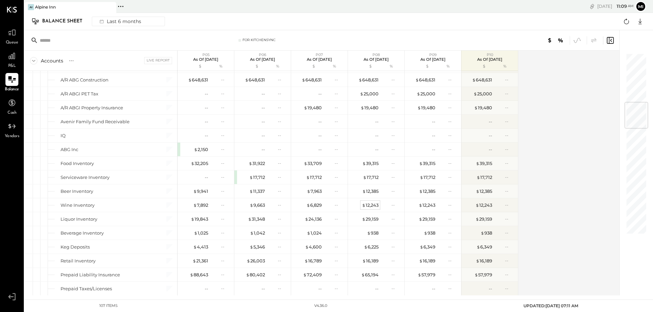
scroll to position [408, 0]
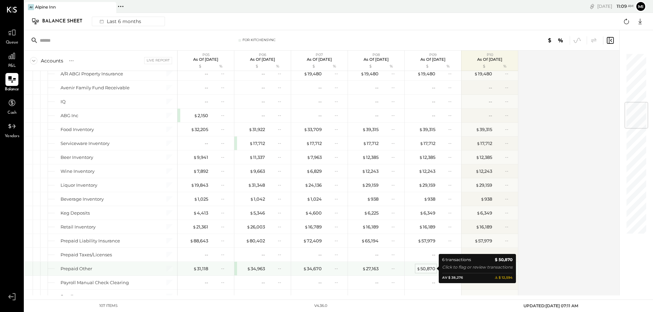
click at [427, 269] on div "$ 50,870" at bounding box center [425, 269] width 19 height 6
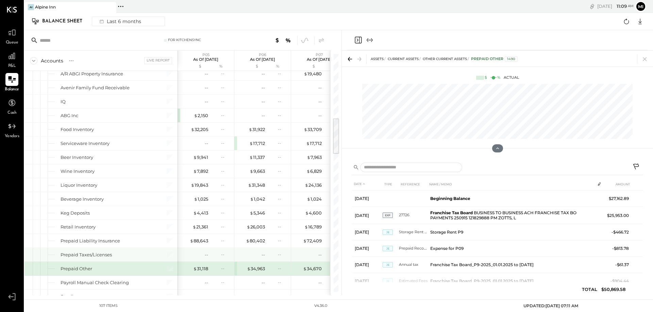
click at [266, 255] on div "-- --" at bounding box center [263, 255] width 51 height 14
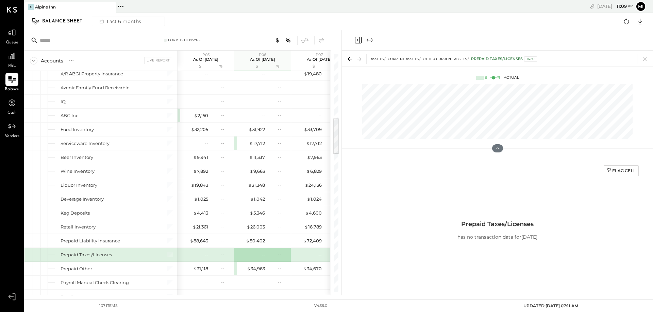
click at [346, 61] on icon at bounding box center [350, 59] width 10 height 10
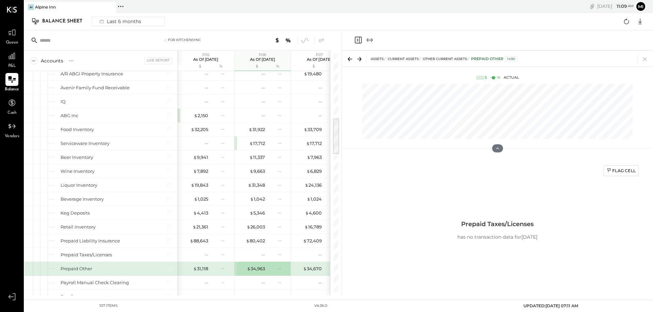
scroll to position [487, 0]
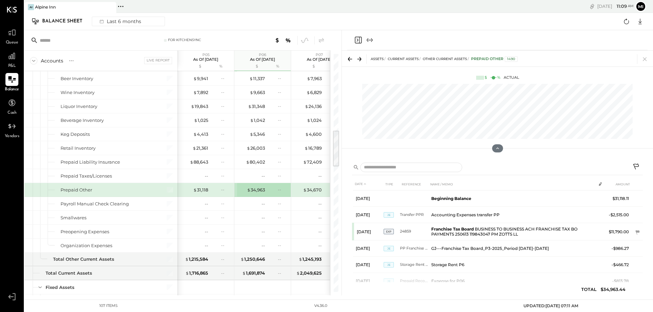
click at [356, 38] on icon "Close panel" at bounding box center [358, 40] width 8 height 8
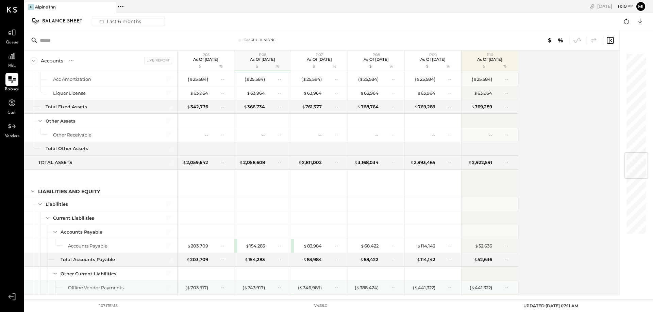
scroll to position [827, 0]
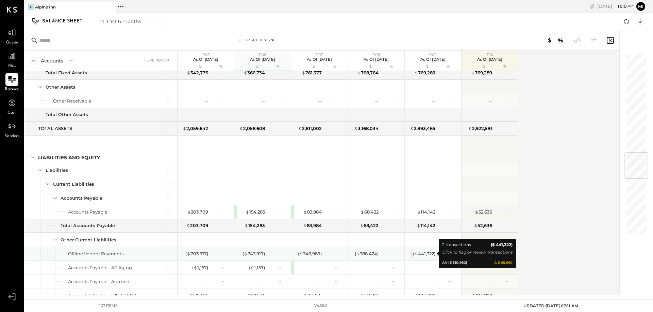
click at [422, 252] on div "( $ 441,322 )" at bounding box center [424, 254] width 22 height 6
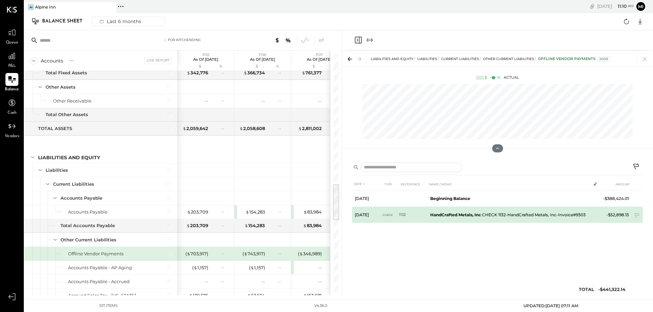
click at [406, 215] on td "1132" at bounding box center [413, 215] width 29 height 16
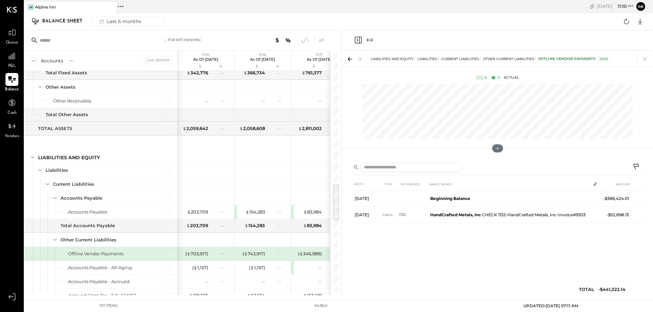
click at [406, 243] on div "DATE TYPE REFERENCE NAME / MEMO AMOUNT [DATE] Beginning Balance -$388,424.01 [D…" at bounding box center [497, 238] width 291 height 121
click at [348, 61] on icon at bounding box center [350, 59] width 10 height 10
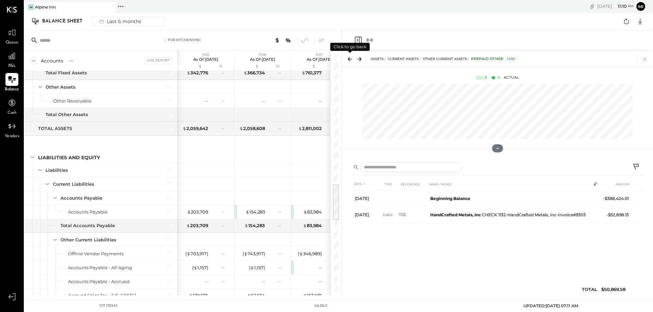
scroll to position [487, 0]
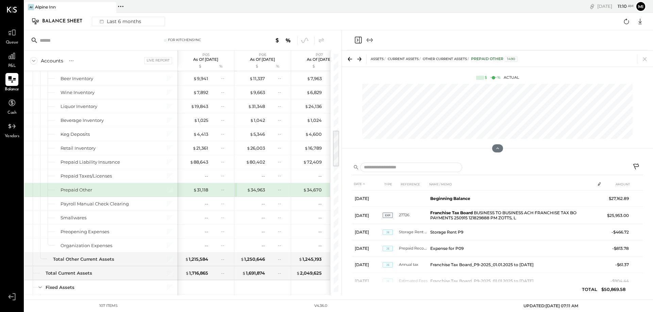
click at [357, 59] on icon at bounding box center [360, 59] width 10 height 10
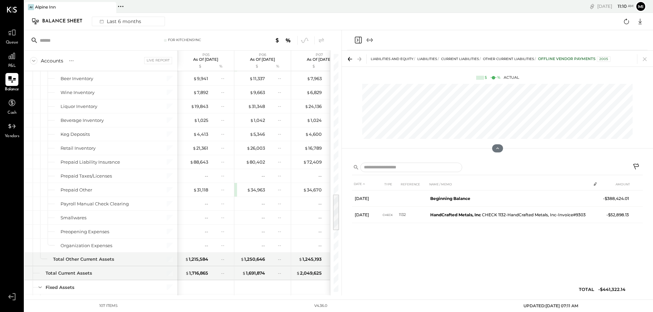
scroll to position [891, 0]
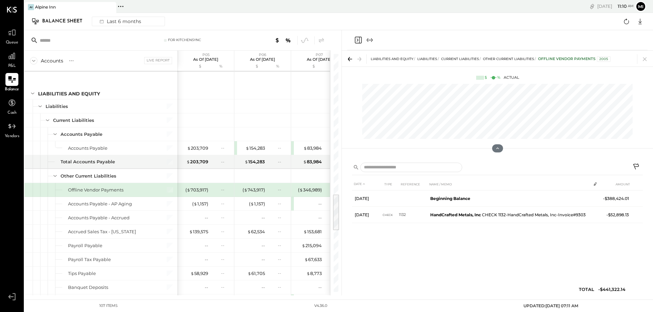
click at [358, 40] on icon "Close panel" at bounding box center [358, 40] width 2 height 3
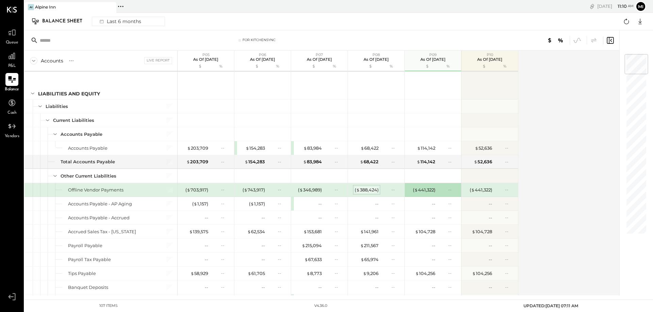
click at [370, 190] on div "( $ 388,424 )" at bounding box center [367, 190] width 24 height 6
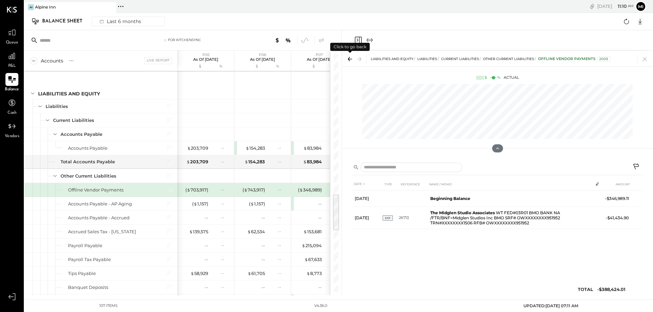
click at [348, 61] on icon at bounding box center [350, 59] width 10 height 10
click at [359, 40] on icon "Close panel" at bounding box center [358, 40] width 8 height 8
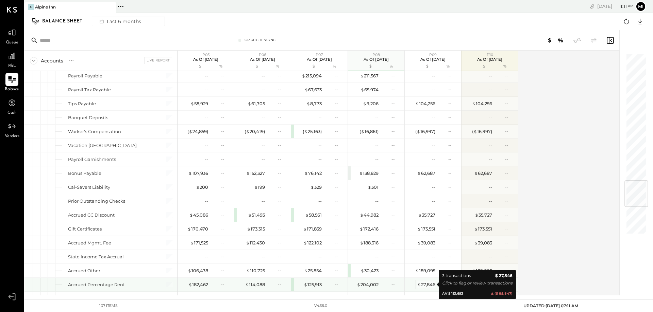
scroll to position [1095, 0]
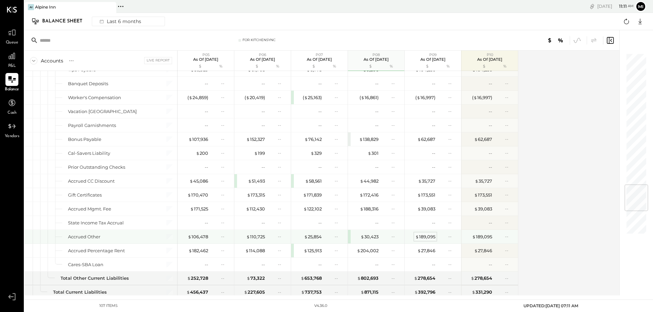
click at [427, 238] on div "$ 189,095" at bounding box center [425, 237] width 20 height 6
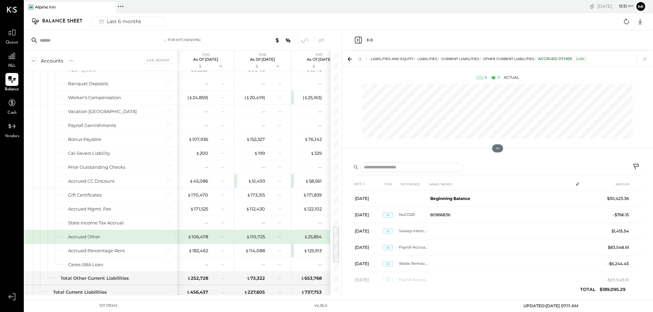
click at [358, 40] on icon "Close panel" at bounding box center [358, 40] width 8 height 8
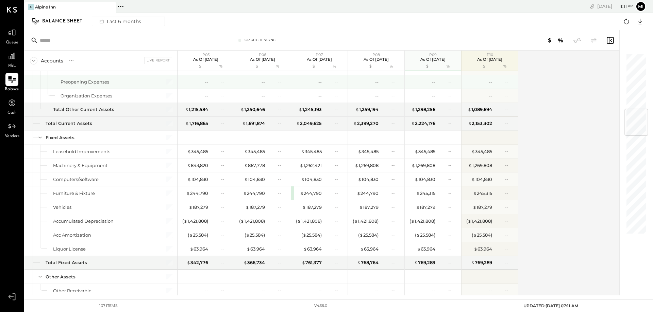
scroll to position [467, 0]
